Goal: Transaction & Acquisition: Purchase product/service

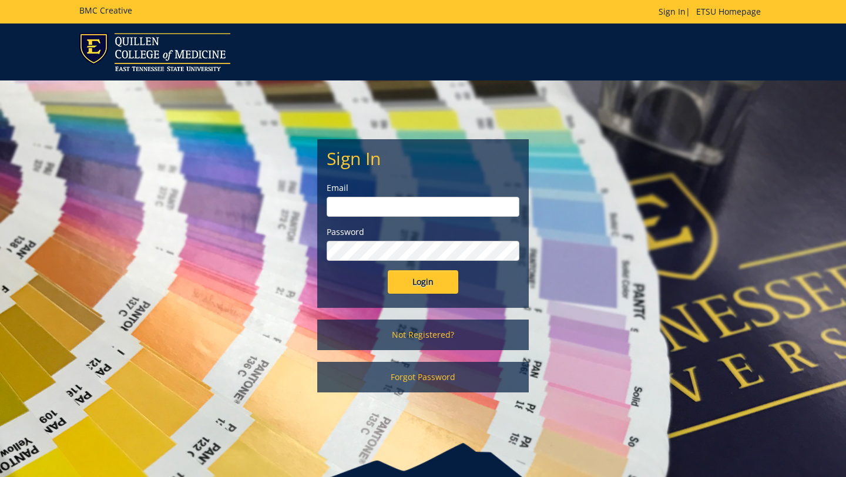
type input "[EMAIL_ADDRESS][DOMAIN_NAME]"
click at [388, 270] on input "Login" at bounding box center [423, 281] width 70 height 23
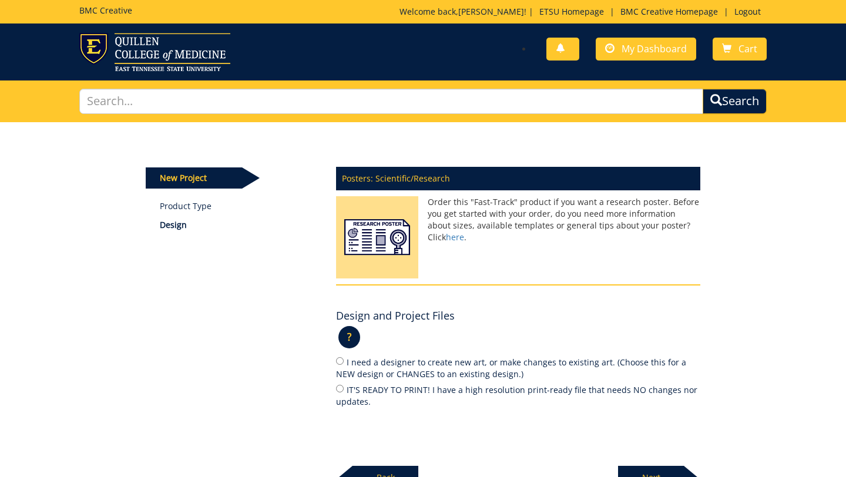
scroll to position [126, 0]
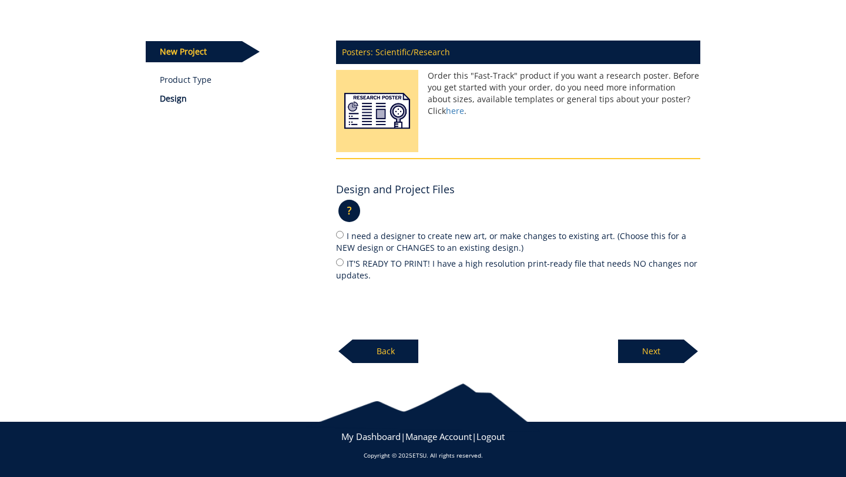
click at [410, 237] on label "I need a designer to create new art, or make changes to existing art. (Choose t…" at bounding box center [518, 241] width 364 height 25
click at [343, 237] on input "I need a designer to create new art, or make changes to existing art. (Choose t…" at bounding box center [340, 235] width 8 height 8
radio input "true"
click at [645, 347] on p "Next" at bounding box center [651, 350] width 66 height 23
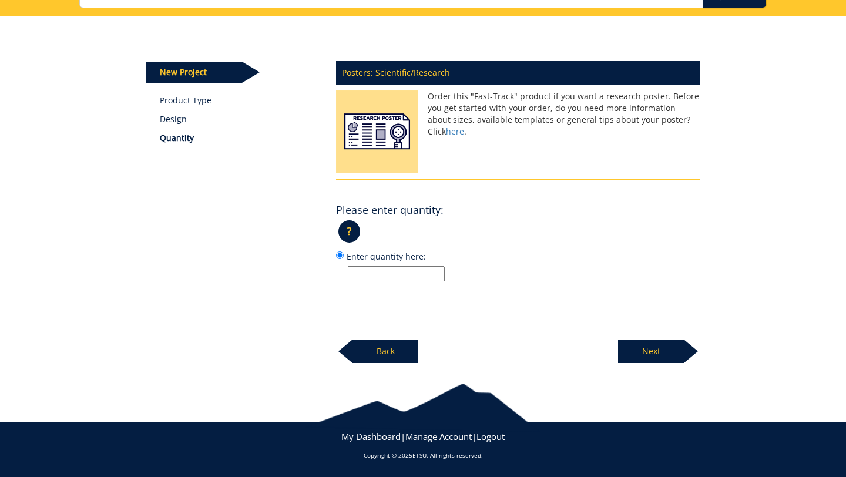
click at [404, 271] on input "Enter quantity here:" at bounding box center [396, 273] width 97 height 15
type input "1"
click at [677, 355] on p "Next" at bounding box center [651, 350] width 66 height 23
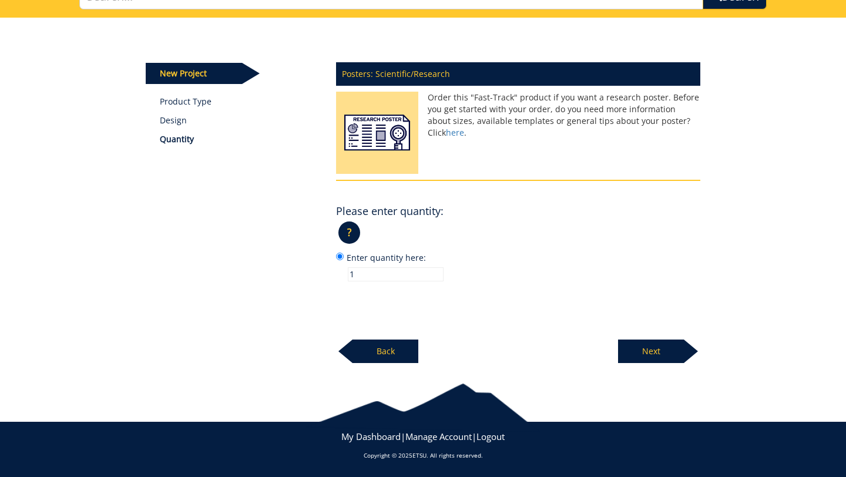
scroll to position [103, 0]
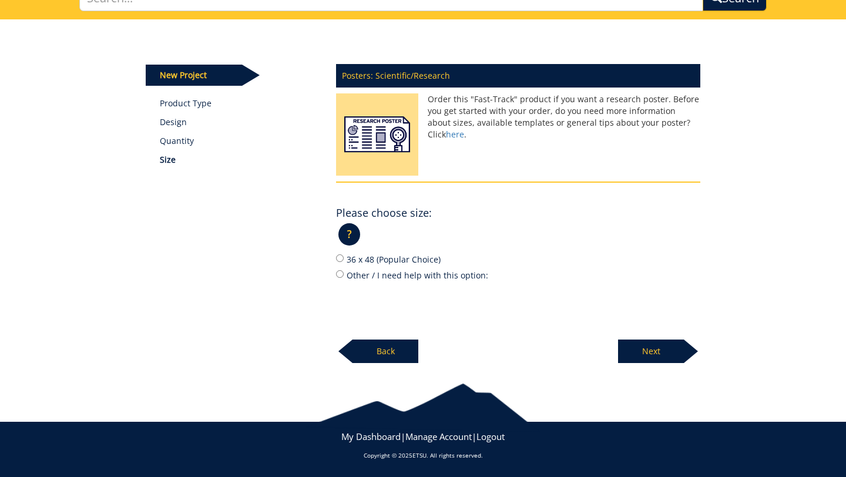
click at [362, 274] on label "Other / I need help with this option:" at bounding box center [518, 274] width 364 height 13
click at [343, 274] on input "Other / I need help with this option:" at bounding box center [340, 274] width 8 height 8
radio input "true"
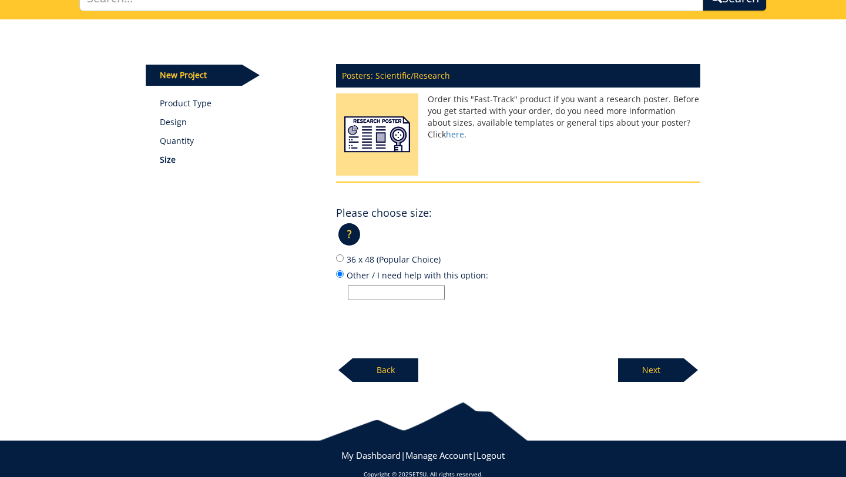
click at [379, 293] on input "Other / I need help with this option:" at bounding box center [396, 292] width 97 height 15
type input "91.4cm tall x 162.6cm wide"
click at [669, 376] on p "Next" at bounding box center [651, 369] width 66 height 23
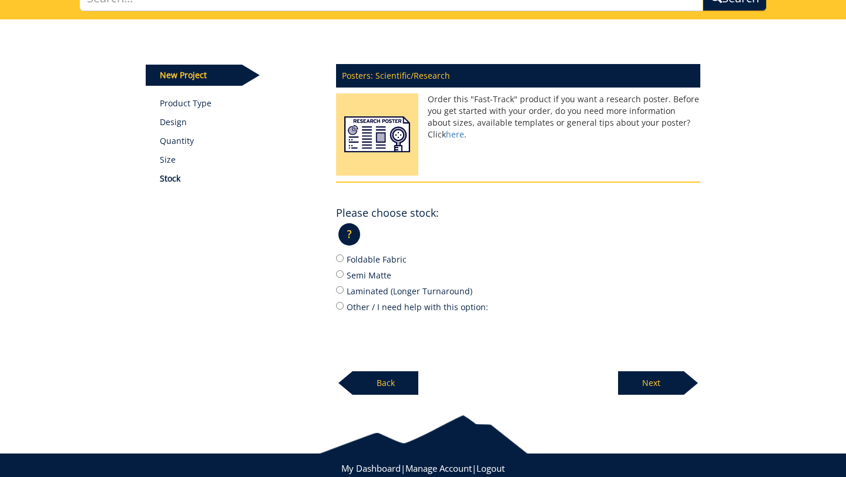
click at [373, 275] on label "Semi Matte" at bounding box center [518, 274] width 364 height 13
click at [343, 275] on input "Semi Matte" at bounding box center [340, 274] width 8 height 8
radio input "true"
click at [681, 387] on p "Next" at bounding box center [651, 382] width 66 height 23
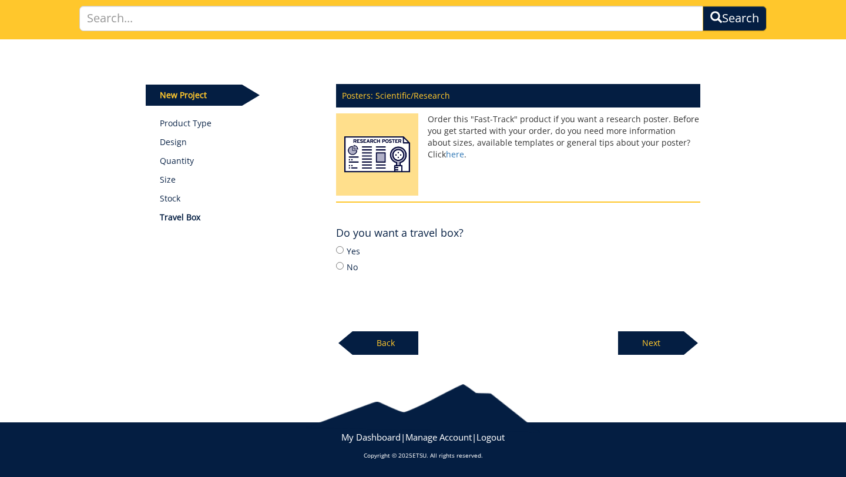
scroll to position [83, 0]
click at [339, 251] on input "Yes" at bounding box center [340, 250] width 8 height 8
radio input "true"
click at [646, 339] on p "Next" at bounding box center [651, 342] width 66 height 23
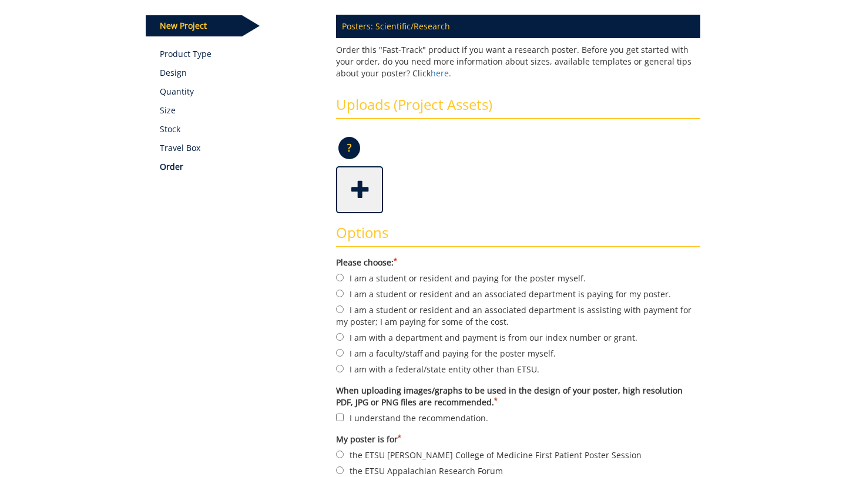
scroll to position [153, 0]
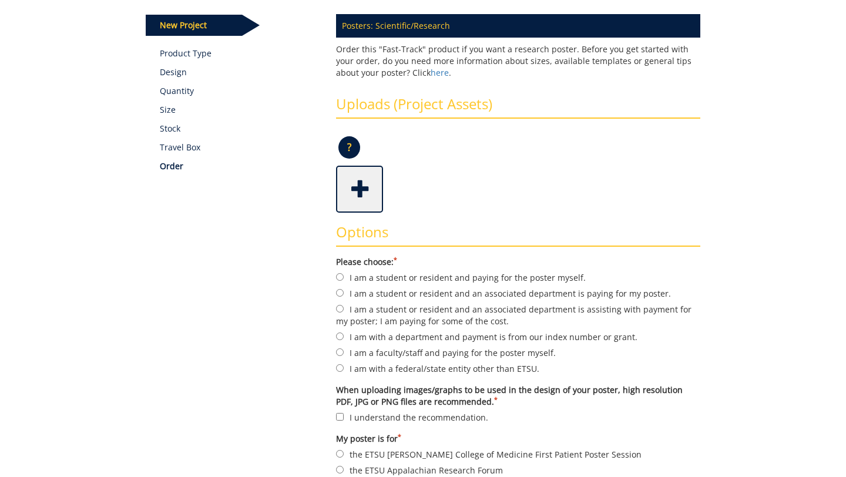
click at [353, 170] on span at bounding box center [360, 187] width 47 height 41
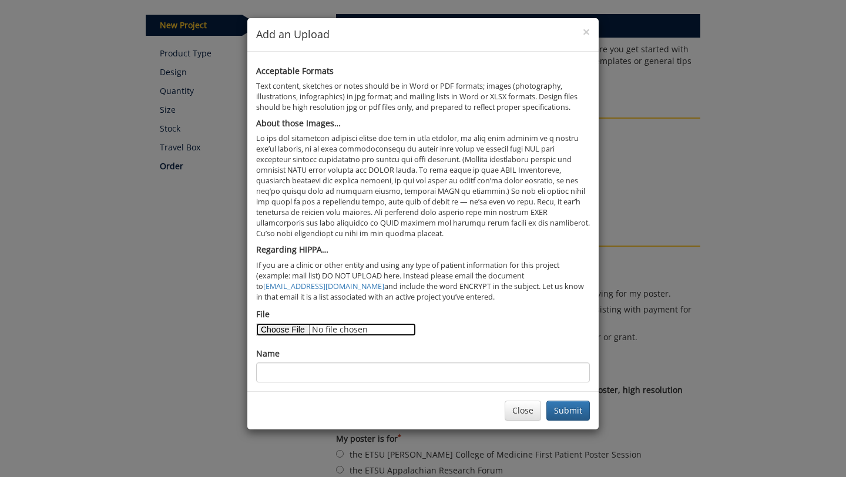
click at [288, 323] on input "File" at bounding box center [336, 329] width 160 height 13
type input "C:\fakepath\Crohn'sPerf .pptx"
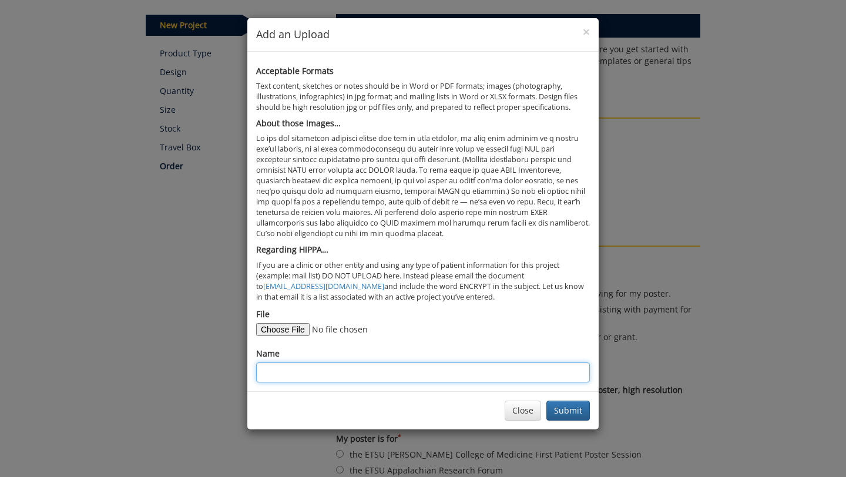
click at [359, 371] on input "Name" at bounding box center [423, 372] width 334 height 20
paste input "SILENT PERFORATION: A CASE OF ASYMPTOMATIC BOWEL PERFORATION IN CROHN’S DISEASE…"
type input "SILENT PERFORATION: A CASE OF ASYMPTOMATIC BOWEL PERFORATION IN CROHN’S DISEASE…"
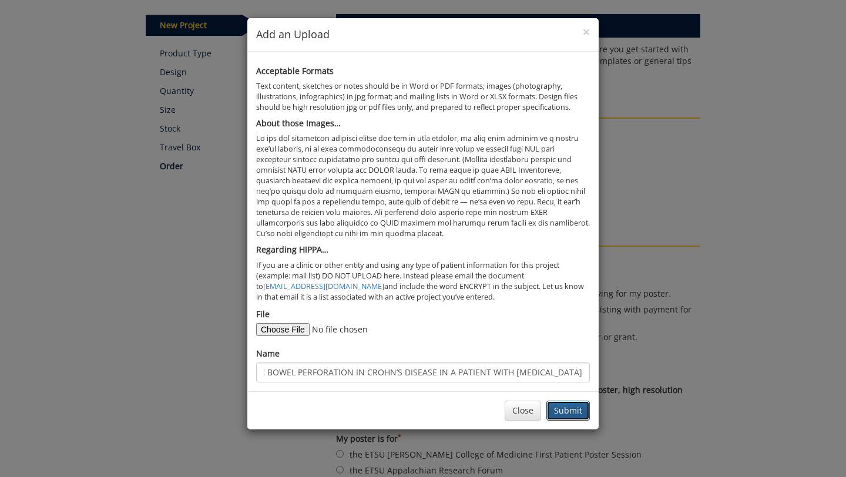
click at [575, 412] on button "Submit" at bounding box center [567, 410] width 43 height 20
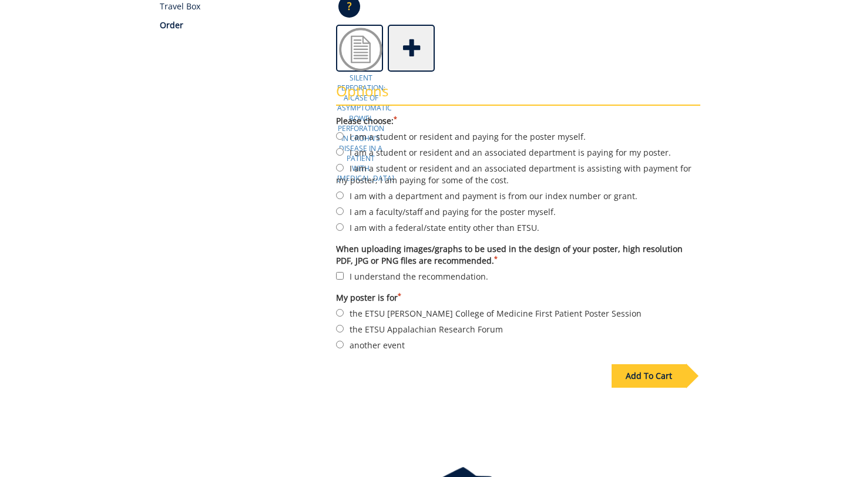
scroll to position [297, 0]
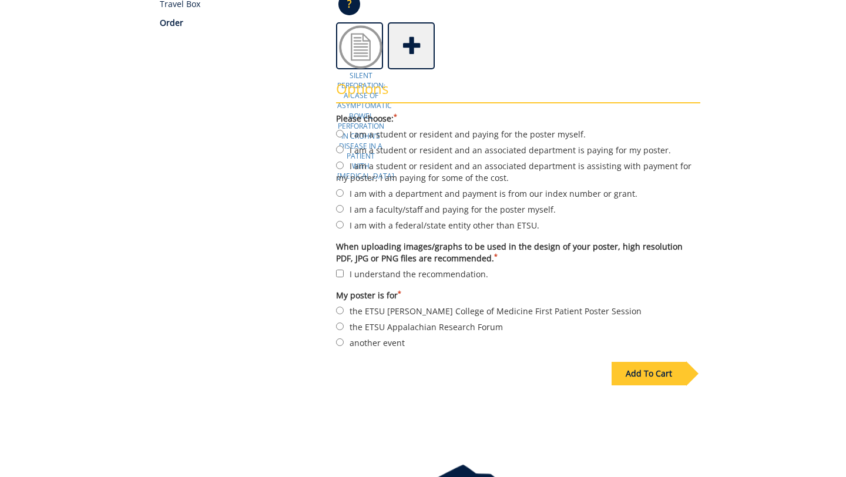
click at [523, 148] on label "I am a student or resident and an associated department is paying for my poster." at bounding box center [518, 149] width 364 height 13
click at [343, 148] on input "I am a student or resident and an associated department is paying for my poster." at bounding box center [340, 150] width 8 height 8
radio input "true"
click at [413, 279] on label "I understand the recommendation." at bounding box center [518, 273] width 364 height 13
click at [343, 277] on input "I understand the recommendation." at bounding box center [340, 274] width 8 height 8
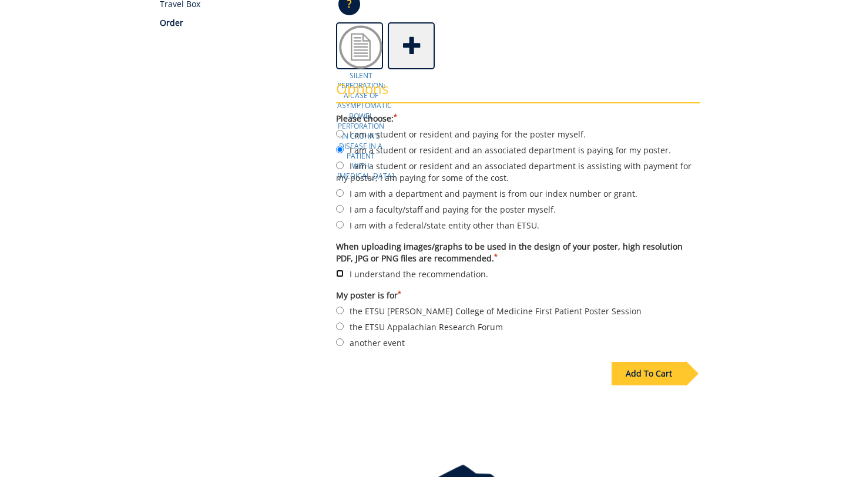
checkbox input "true"
click at [368, 343] on label "another event" at bounding box center [518, 342] width 364 height 13
click at [343, 343] on input "another event" at bounding box center [340, 342] width 8 height 8
radio input "true"
click at [669, 362] on div "Add To Cart" at bounding box center [648, 373] width 75 height 23
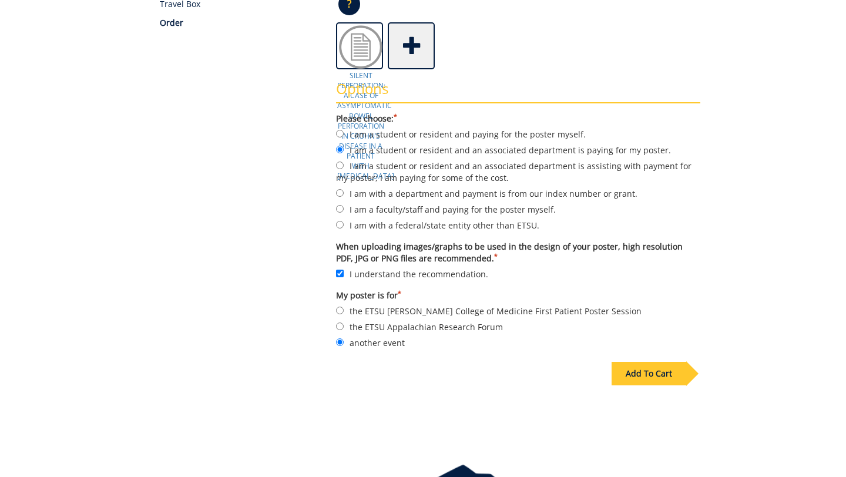
scroll to position [83, 0]
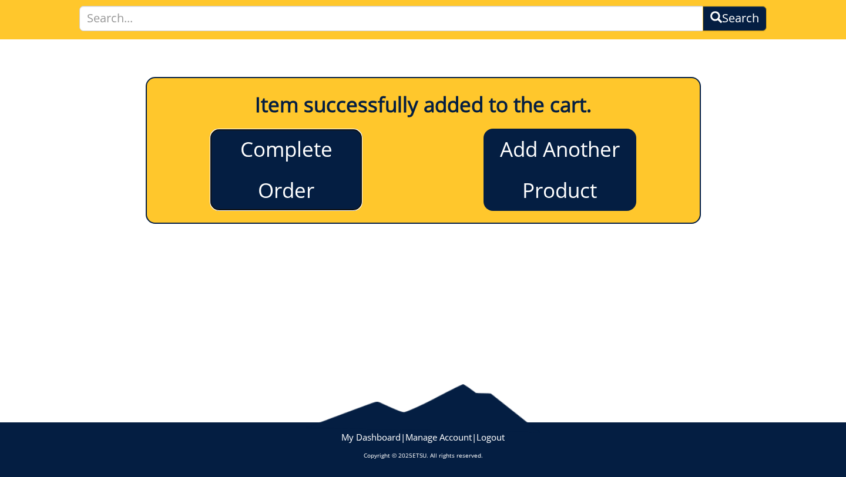
click at [278, 170] on link "Complete Order" at bounding box center [286, 170] width 153 height 82
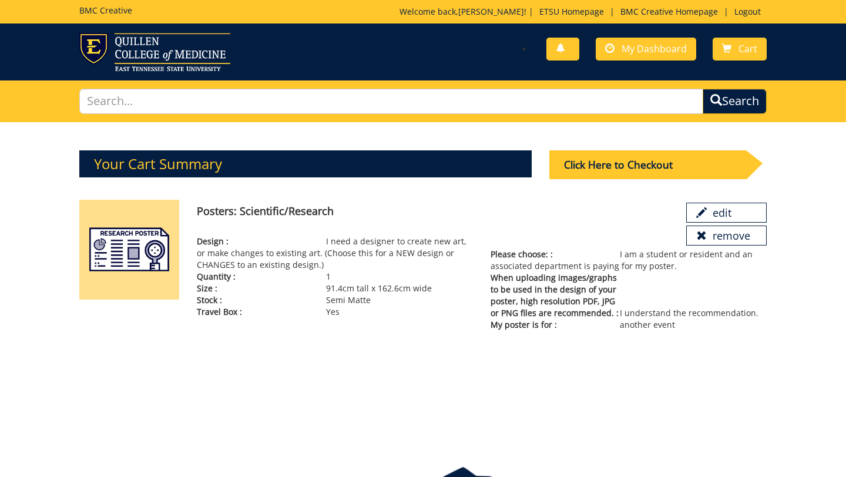
scroll to position [83, 0]
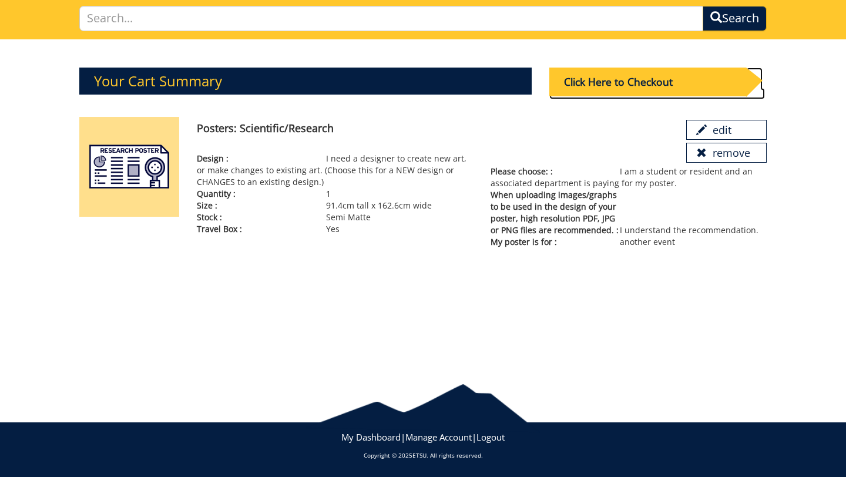
click at [652, 86] on div "Click Here to Checkout" at bounding box center [647, 82] width 197 height 29
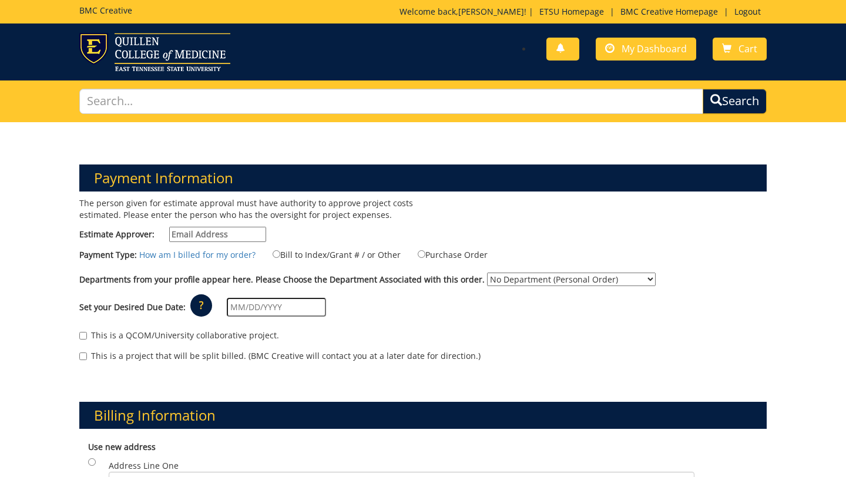
click at [210, 235] on input "Estimate Approver:" at bounding box center [217, 234] width 97 height 15
type input "[EMAIL_ADDRESS][DOMAIN_NAME]"
click at [324, 255] on label "Bill to Index/Grant # / or Other" at bounding box center [329, 254] width 143 height 13
click at [280, 255] on input "Bill to Index/Grant # / or Other" at bounding box center [276, 254] width 8 height 8
radio input "true"
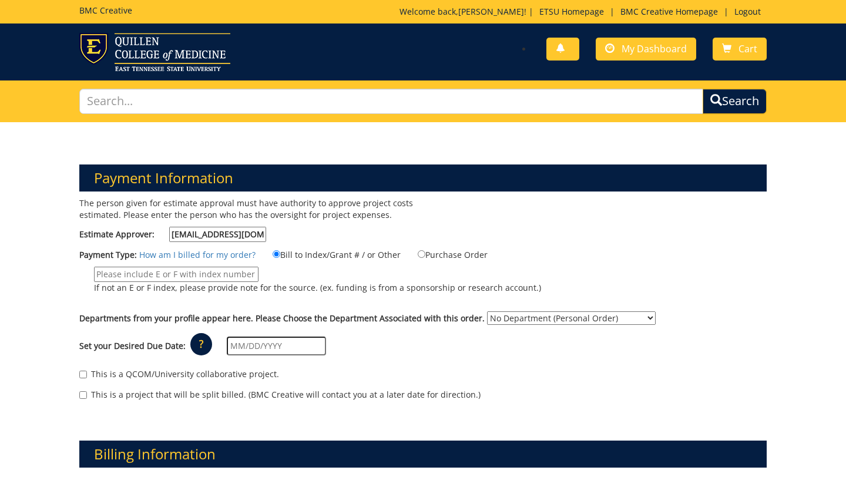
click at [205, 270] on input "If not an E or F index, please provide note for the source. (ex. funding is fro…" at bounding box center [176, 274] width 164 height 15
type input "70622"
click at [516, 316] on select "No Department (Personal Order) ETSU Health - Internal Medicine (MEAC)" at bounding box center [571, 318] width 169 height 14
select select "215"
click at [249, 349] on input "text" at bounding box center [276, 345] width 99 height 19
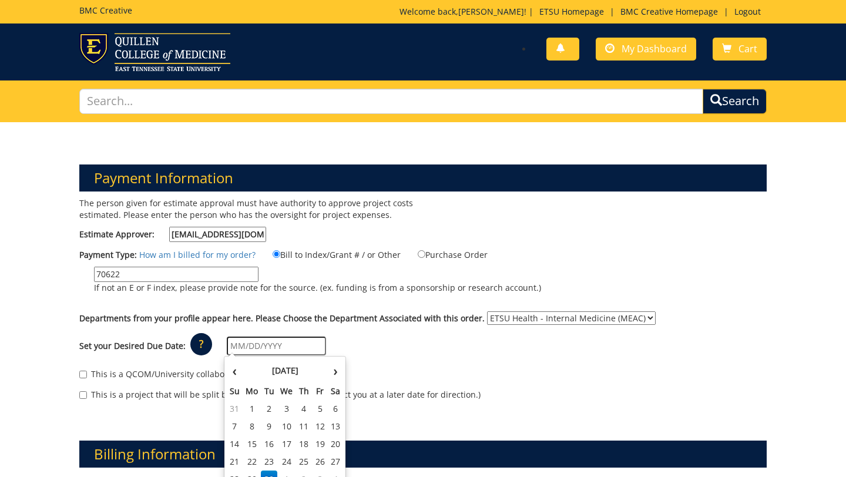
click at [432, 356] on div "Set your Desired Due Date: ? × How long will my project take to finish? : Pleas…" at bounding box center [422, 346] width 705 height 32
click at [254, 347] on input "text" at bounding box center [276, 345] width 99 height 19
type input "[DATE]"
click at [426, 345] on div "Set your Desired Due Date: ? × How long will my project take to finish? : Pleas…" at bounding box center [422, 346] width 705 height 32
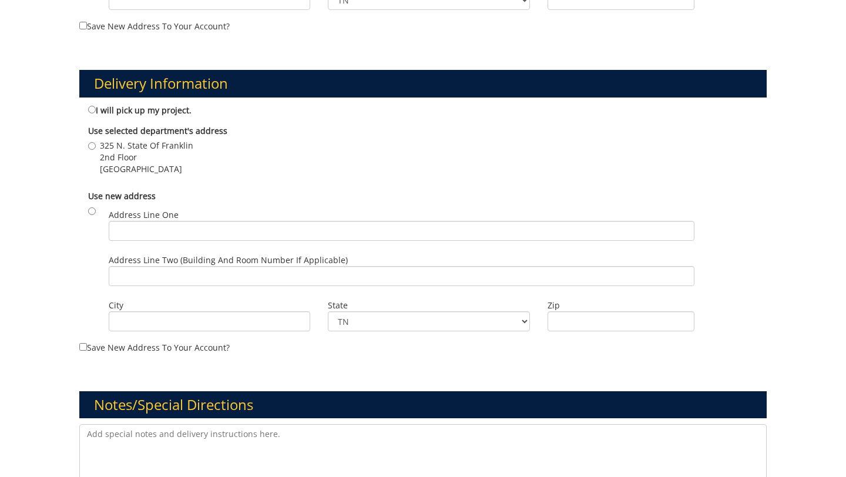
scroll to position [611, 0]
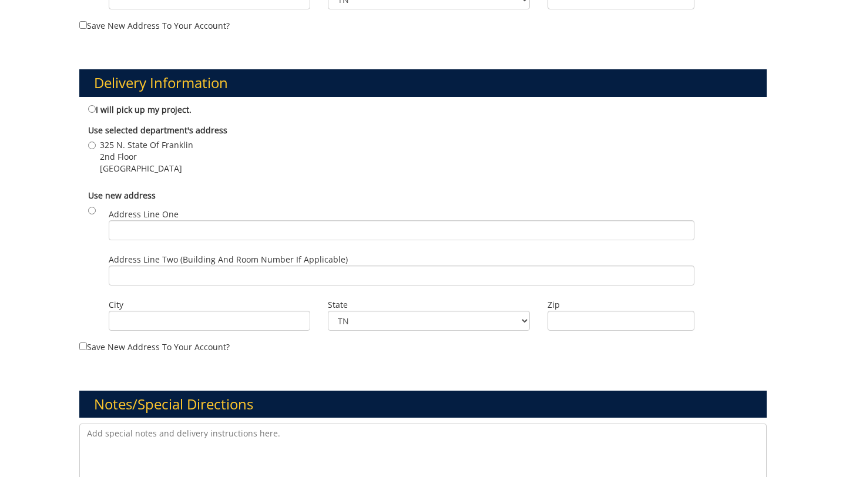
click at [143, 110] on label "I will pick up my project." at bounding box center [139, 109] width 103 height 13
click at [96, 110] on input "I will pick up my project." at bounding box center [92, 109] width 8 height 8
radio input "true"
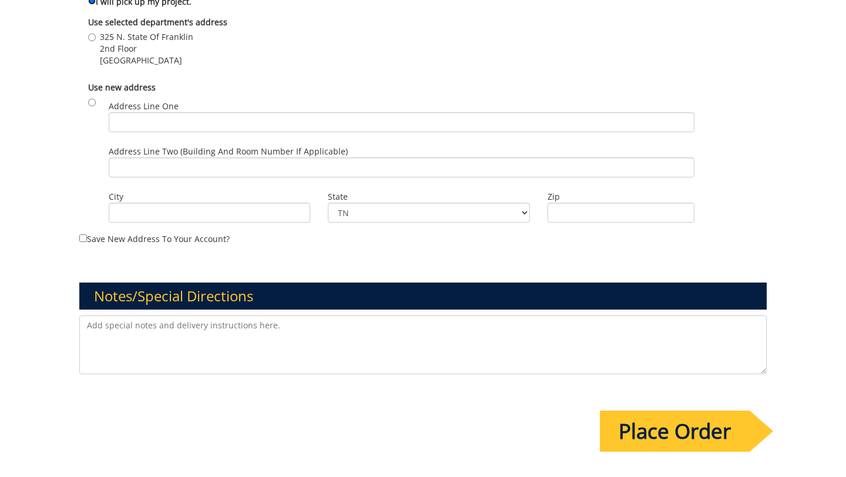
scroll to position [857, 0]
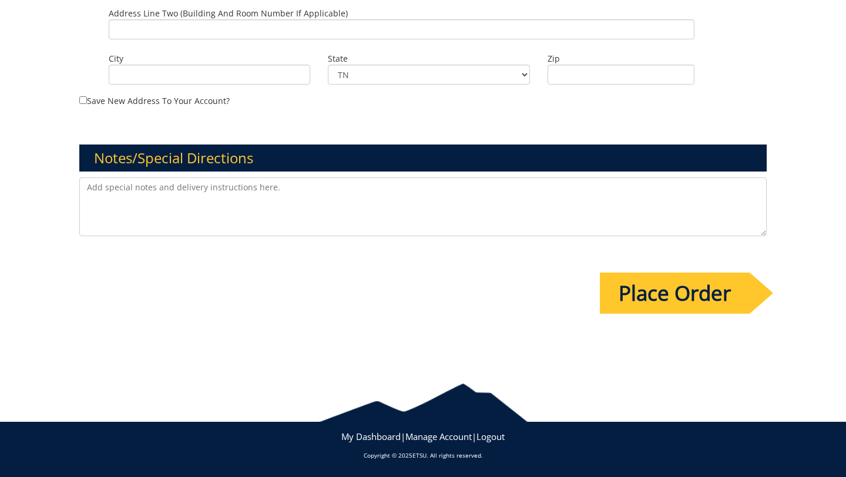
click at [165, 192] on textarea at bounding box center [422, 206] width 687 height 59
type textarea "please review formatting and chnage anything necessary prior to printing"
click at [735, 301] on input "Place Order" at bounding box center [674, 292] width 150 height 41
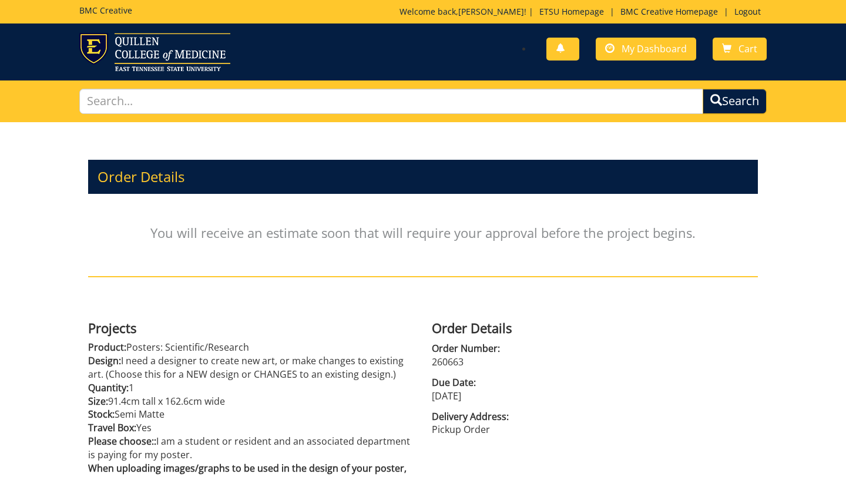
scroll to position [161, 0]
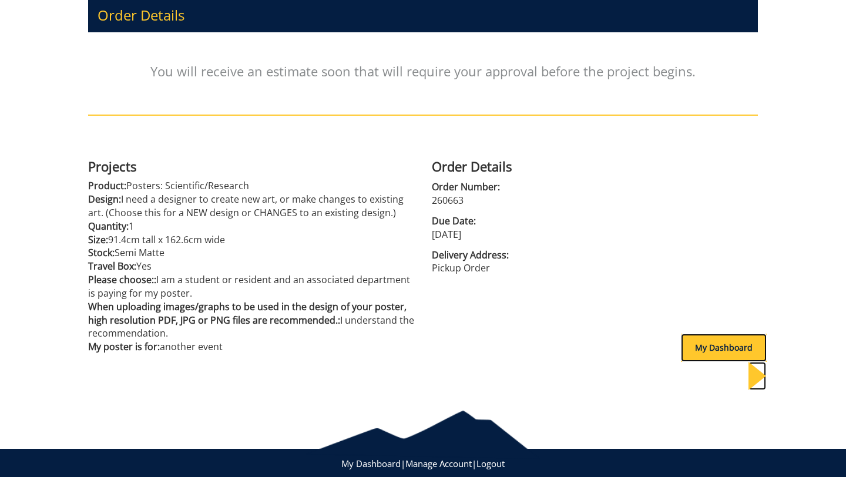
click at [729, 351] on div "My Dashboard" at bounding box center [724, 348] width 86 height 28
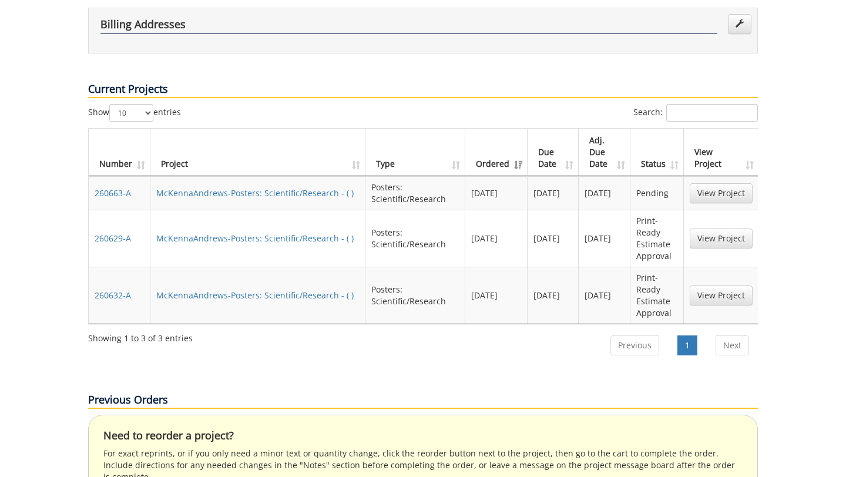
scroll to position [368, 0]
click at [294, 232] on link "McKennaAndrews-Posters: Scientific/Research - ( )" at bounding box center [254, 237] width 197 height 11
